Goal: Transaction & Acquisition: Purchase product/service

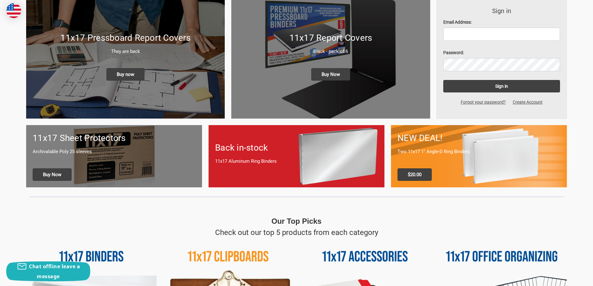
scroll to position [124, 0]
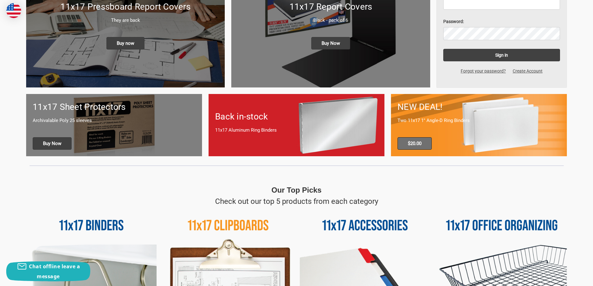
click at [418, 145] on span "$20.00" at bounding box center [414, 143] width 34 height 12
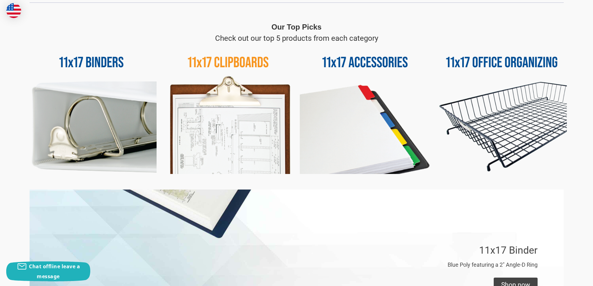
scroll to position [311, 0]
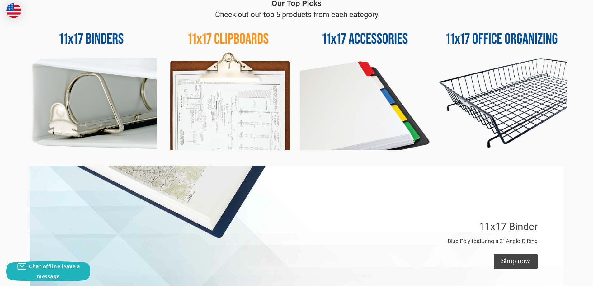
click at [90, 106] on img at bounding box center [91, 85] width 130 height 130
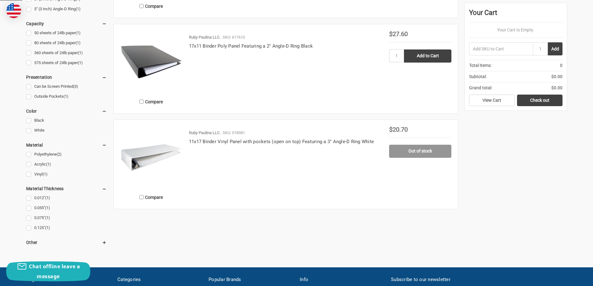
scroll to position [311, 0]
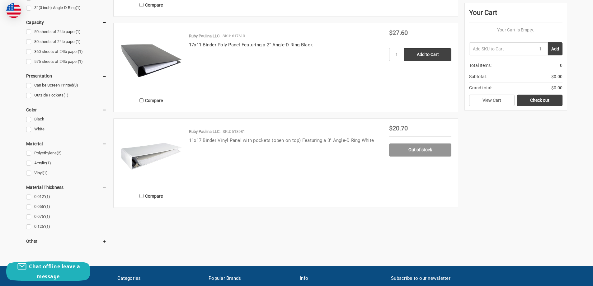
click at [241, 138] on link "11x17 Binder Vinyl Panel with pockets (open on top) Featuring a 3" Angle-D Ring…" at bounding box center [281, 140] width 185 height 6
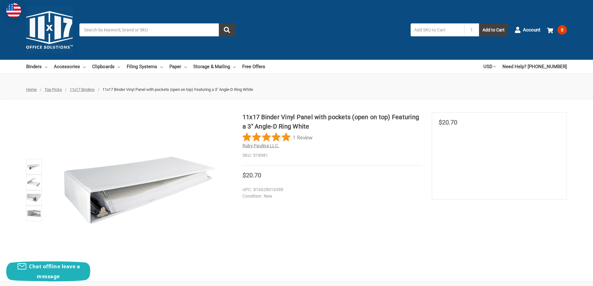
click at [254, 146] on span "Ruby Paulina LLC." at bounding box center [260, 145] width 37 height 5
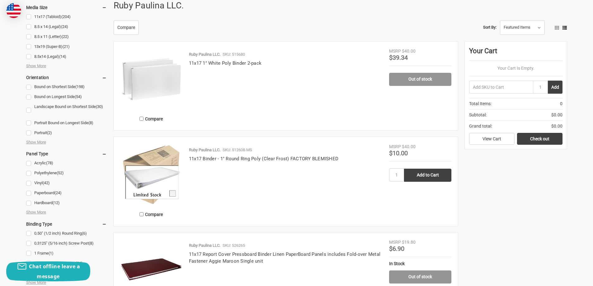
scroll to position [93, 0]
